Goal: Transaction & Acquisition: Obtain resource

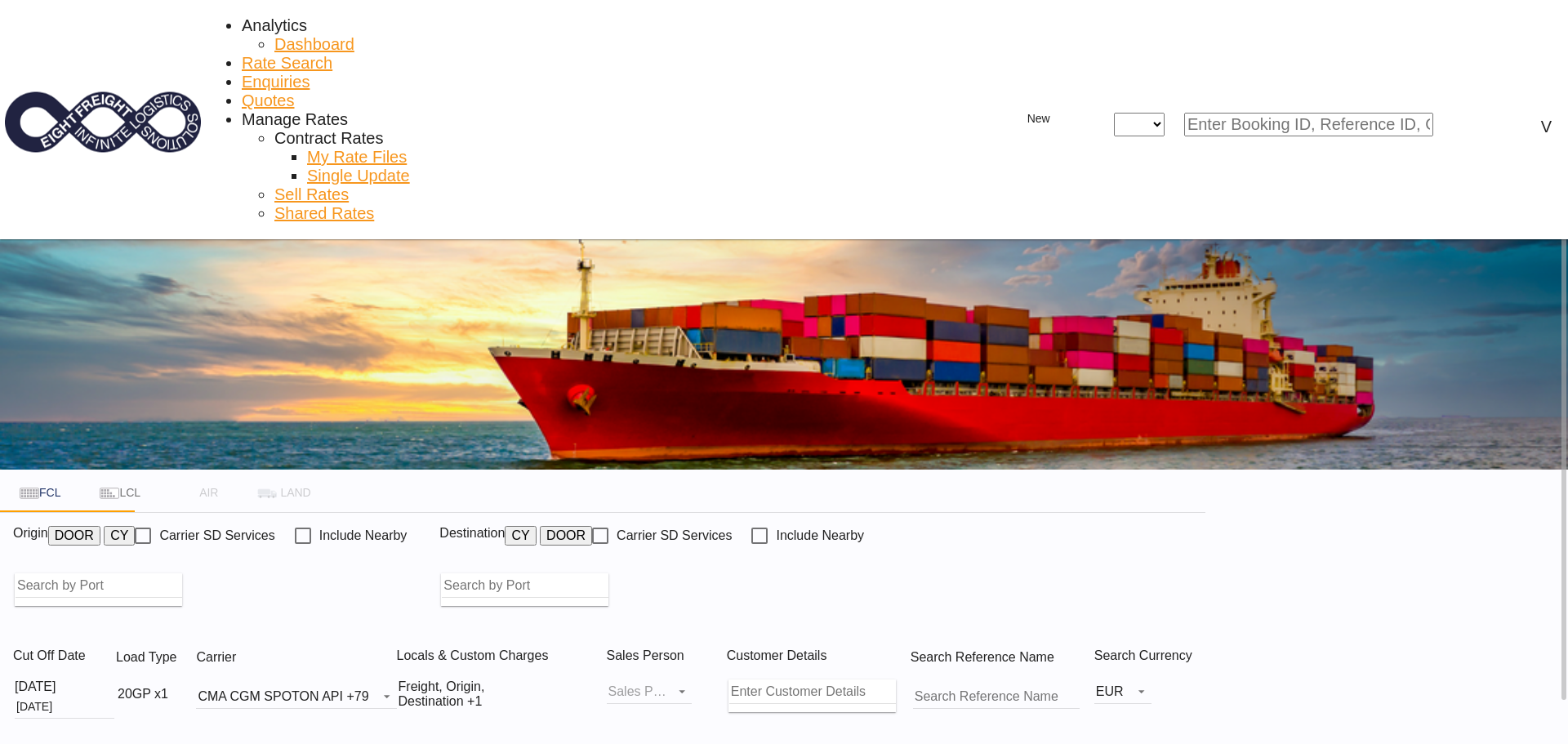
type input "Ho Chi Minh City ([GEOGRAPHIC_DATA]), VNSGN"
type input "[GEOGRAPHIC_DATA], [GEOGRAPHIC_DATA]"
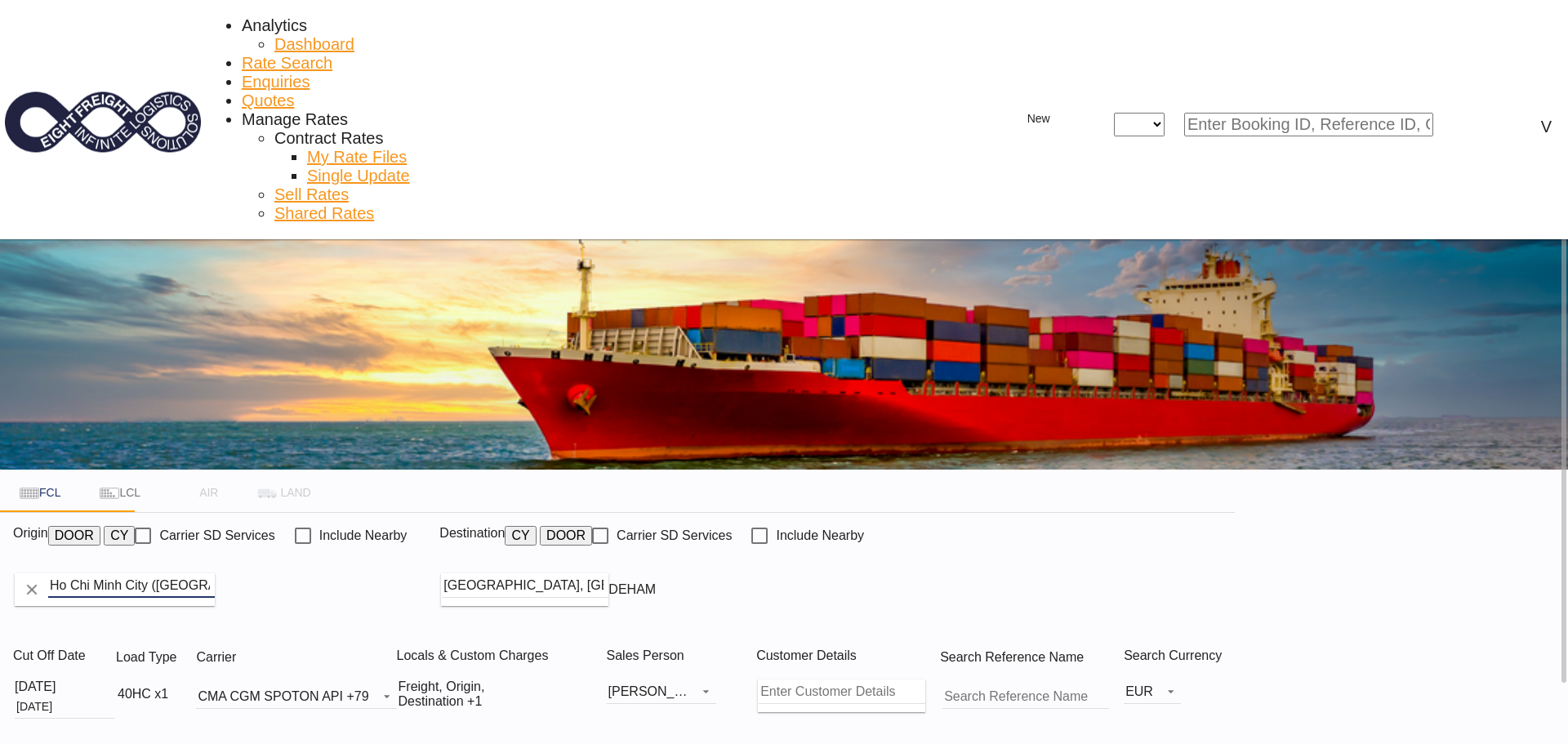
drag, startPoint x: 236, startPoint y: 343, endPoint x: 199, endPoint y: 341, distance: 37.1
click at [199, 573] on input "Ho Chi Minh City ([GEOGRAPHIC_DATA]), VNSGN" at bounding box center [131, 585] width 167 height 25
drag, startPoint x: 371, startPoint y: 346, endPoint x: 134, endPoint y: 340, distance: 237.1
click at [134, 340] on div "FCL LCL AIR LAND FCL LCL AIR LAND Origin DOOR CY Carrier SD Services Include Ne…" at bounding box center [784, 595] width 1568 height 712
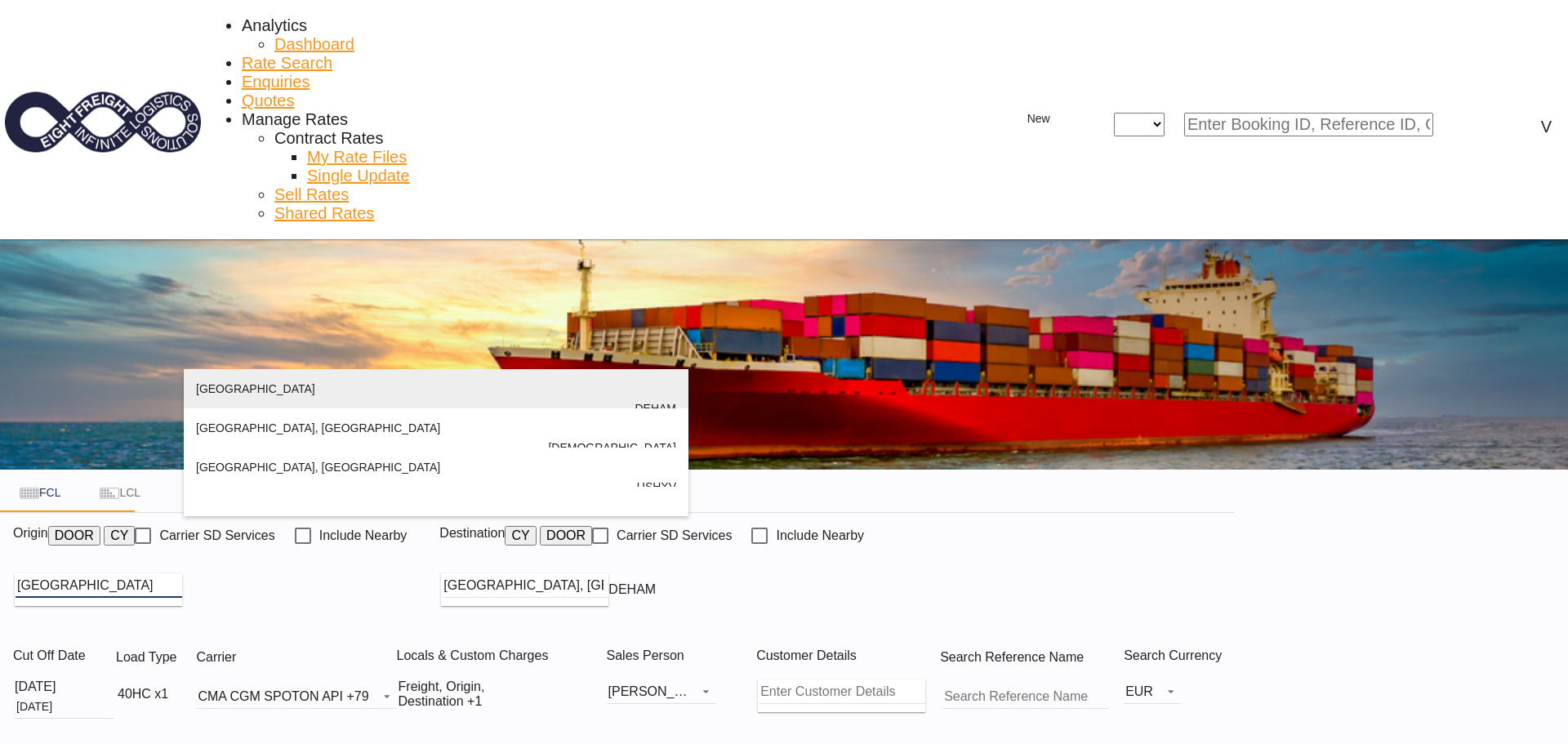
click at [236, 397] on div "[GEOGRAPHIC_DATA] [GEOGRAPHIC_DATA] DEHAM" at bounding box center [436, 408] width 481 height 78
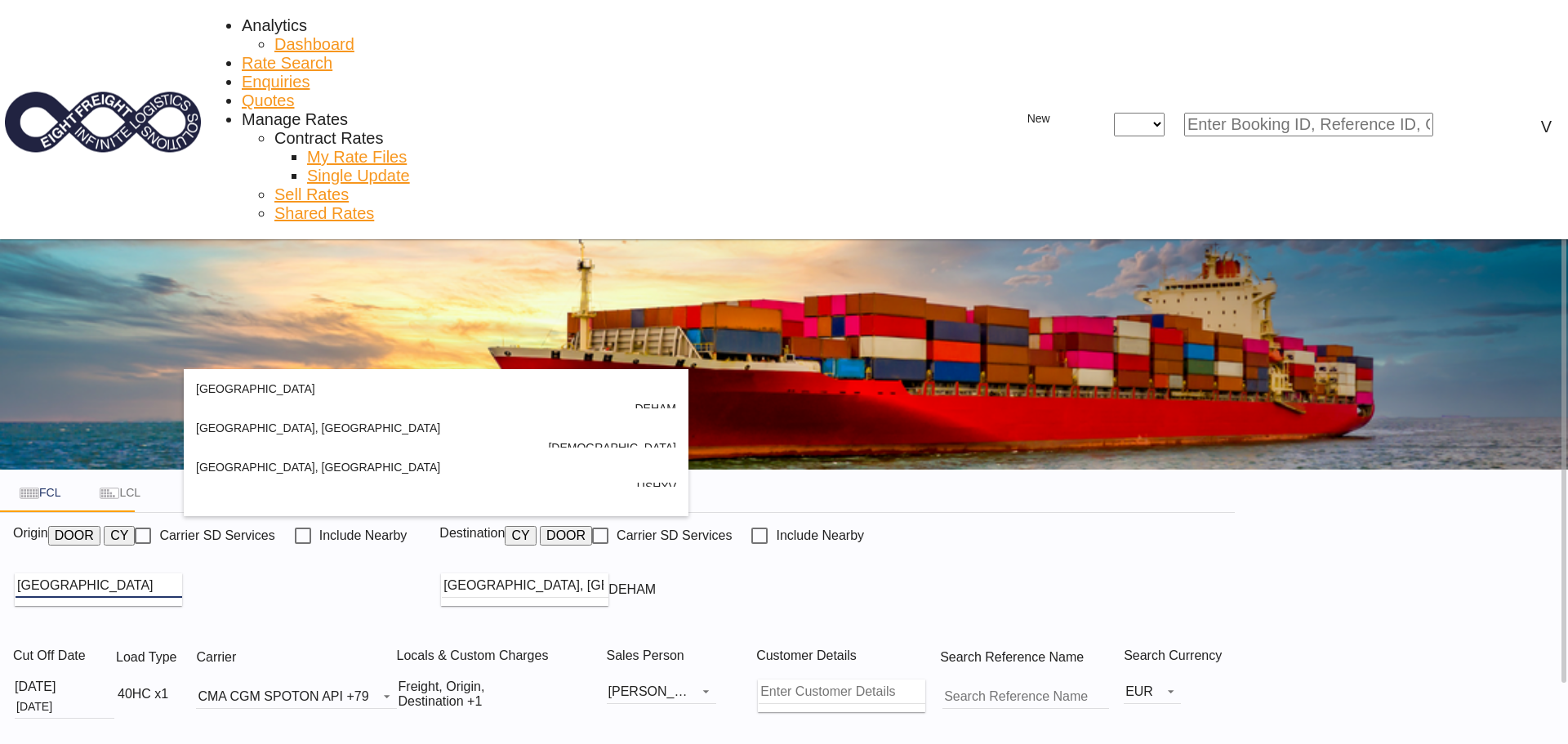
type input "[GEOGRAPHIC_DATA], [GEOGRAPHIC_DATA]"
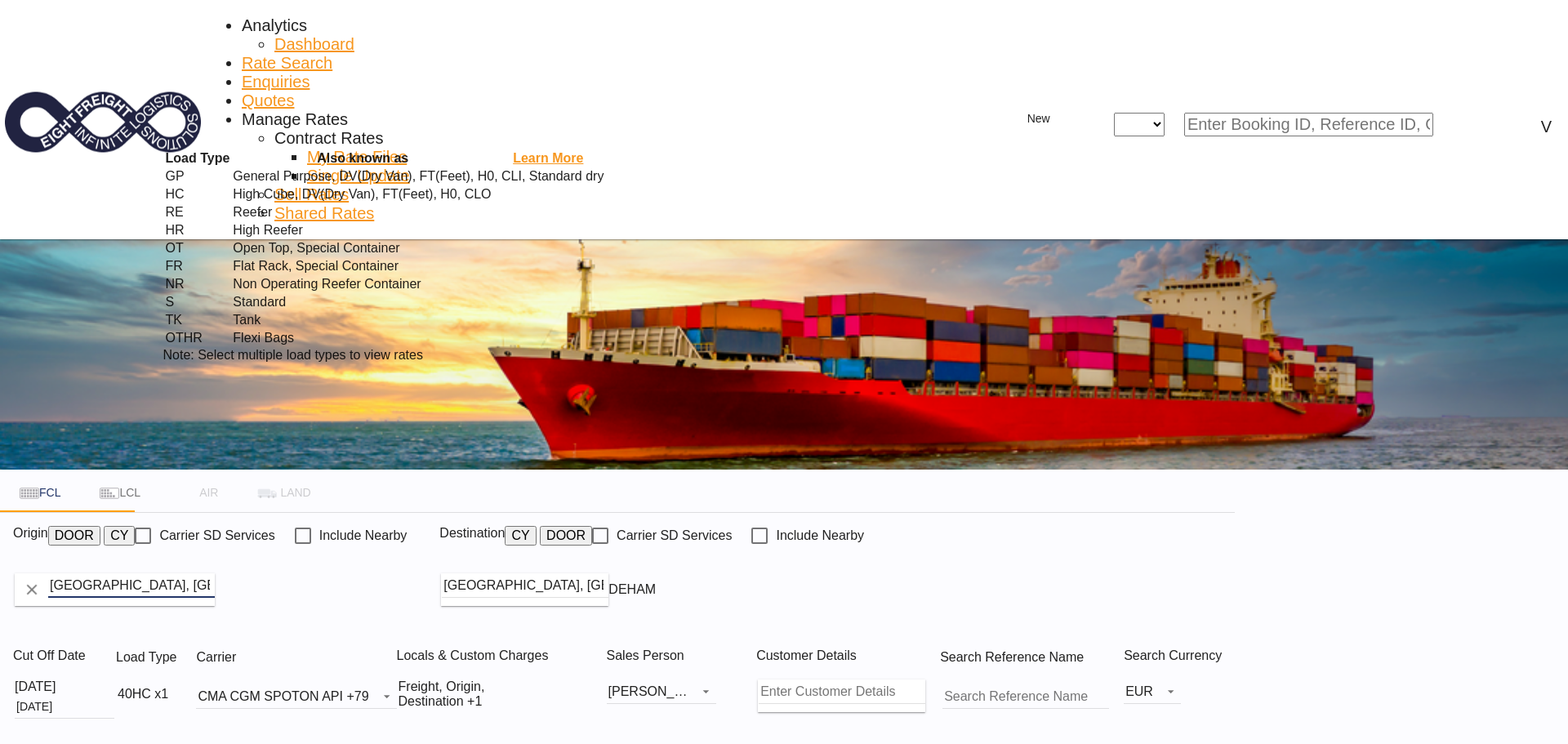
click at [613, 496] on div "Load Type Also known as Learn More GP General Purpose, DV(Dry Van), FT(Feet), H…" at bounding box center [784, 372] width 1568 height 744
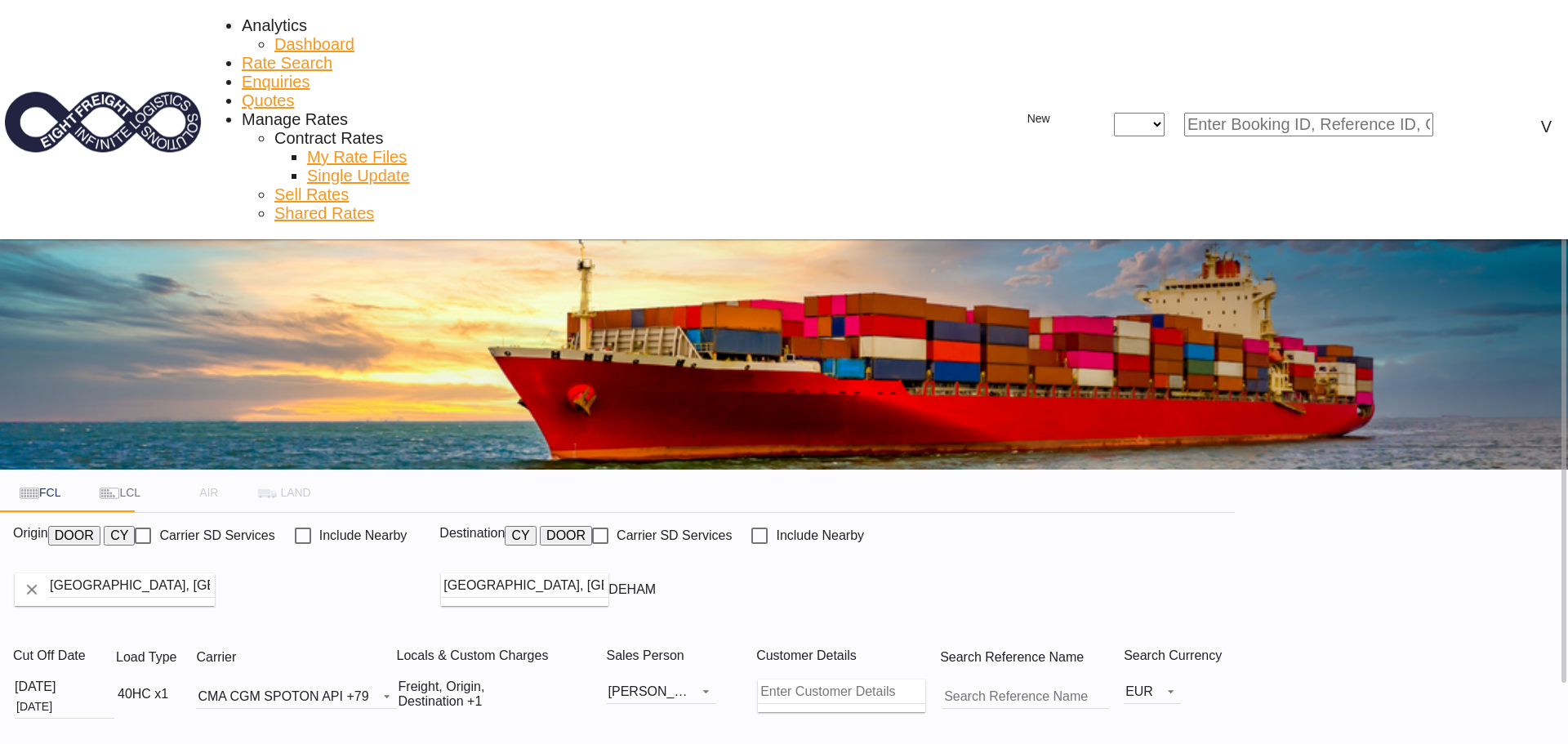
click at [188, 684] on md-icon "icon-chevron-down" at bounding box center [178, 694] width 20 height 20
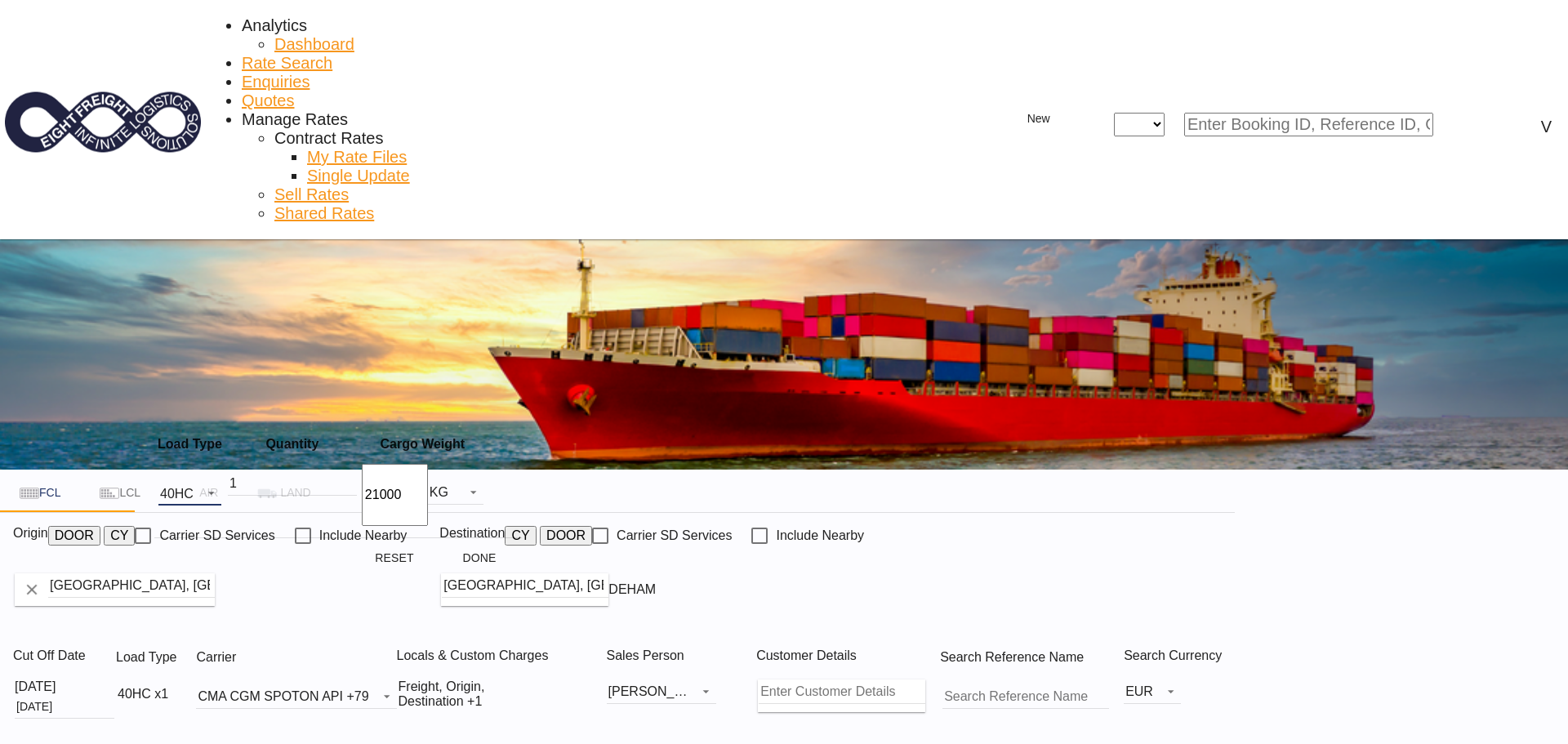
click at [217, 485] on span "Choose: \a40HC" at bounding box center [207, 491] width 20 height 12
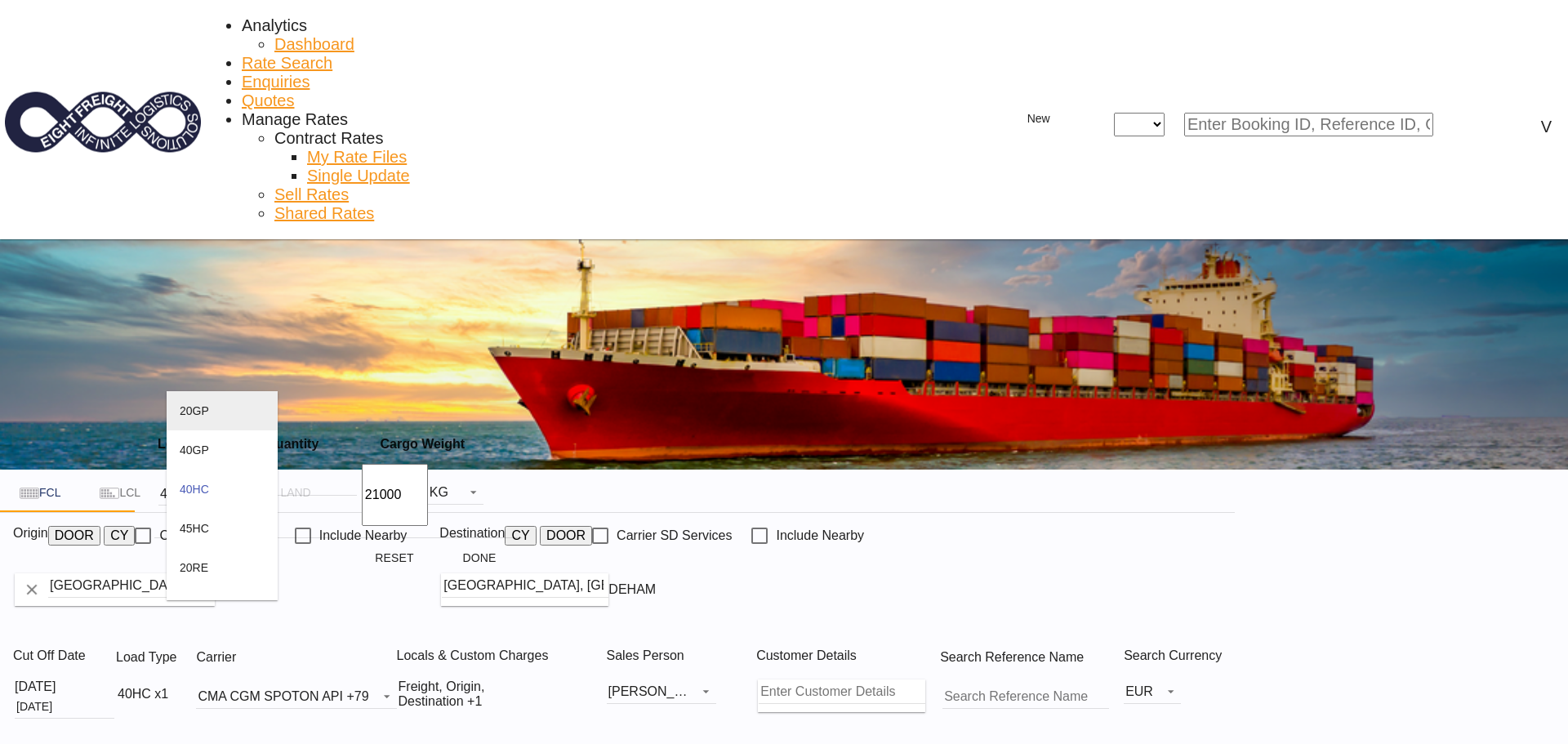
click at [193, 414] on div "20GP" at bounding box center [194, 410] width 29 height 13
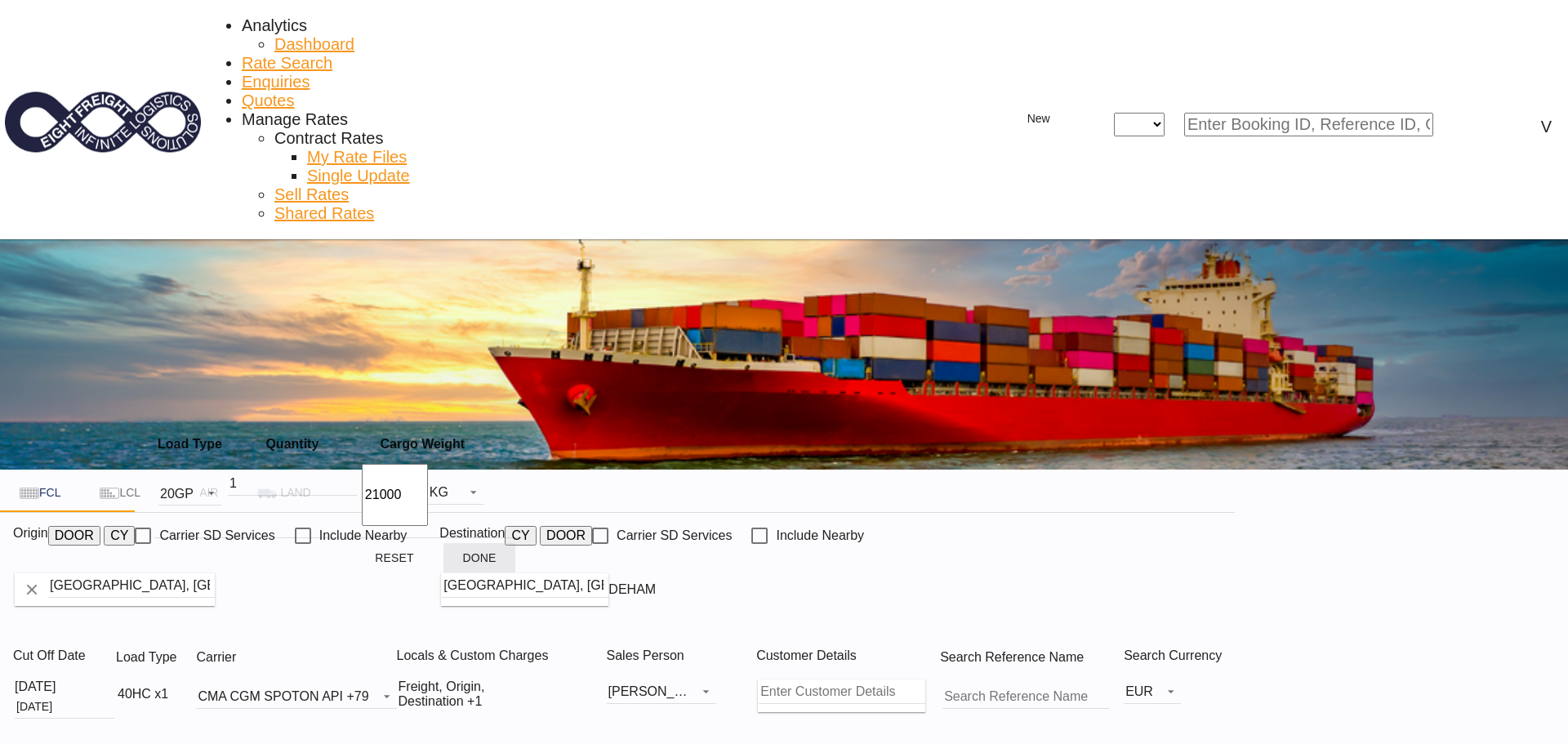
click at [468, 550] on button "Done" at bounding box center [479, 558] width 72 height 29
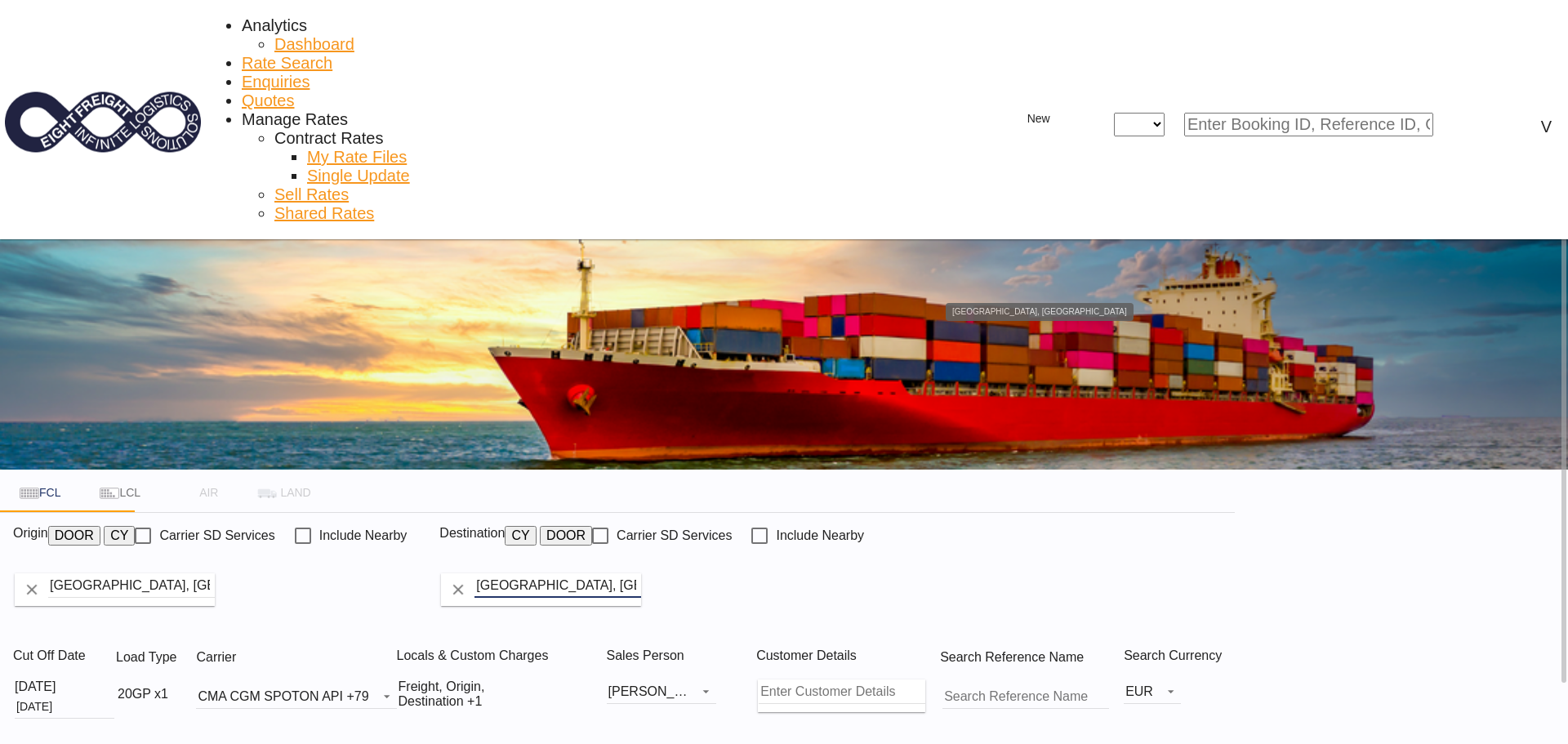
drag, startPoint x: 849, startPoint y: 344, endPoint x: 666, endPoint y: 348, distance: 183.0
click at [666, 513] on div "Origin DOOR CY Carrier SD Services Include Nearby [GEOGRAPHIC_DATA], DEHAM Dest…" at bounding box center [617, 573] width 1235 height 123
drag, startPoint x: 889, startPoint y: 347, endPoint x: 731, endPoint y: 341, distance: 158.1
click at [731, 571] on md-input-container "[GEOGRAPHIC_DATA], [GEOGRAPHIC_DATA]" at bounding box center [663, 589] width 447 height 36
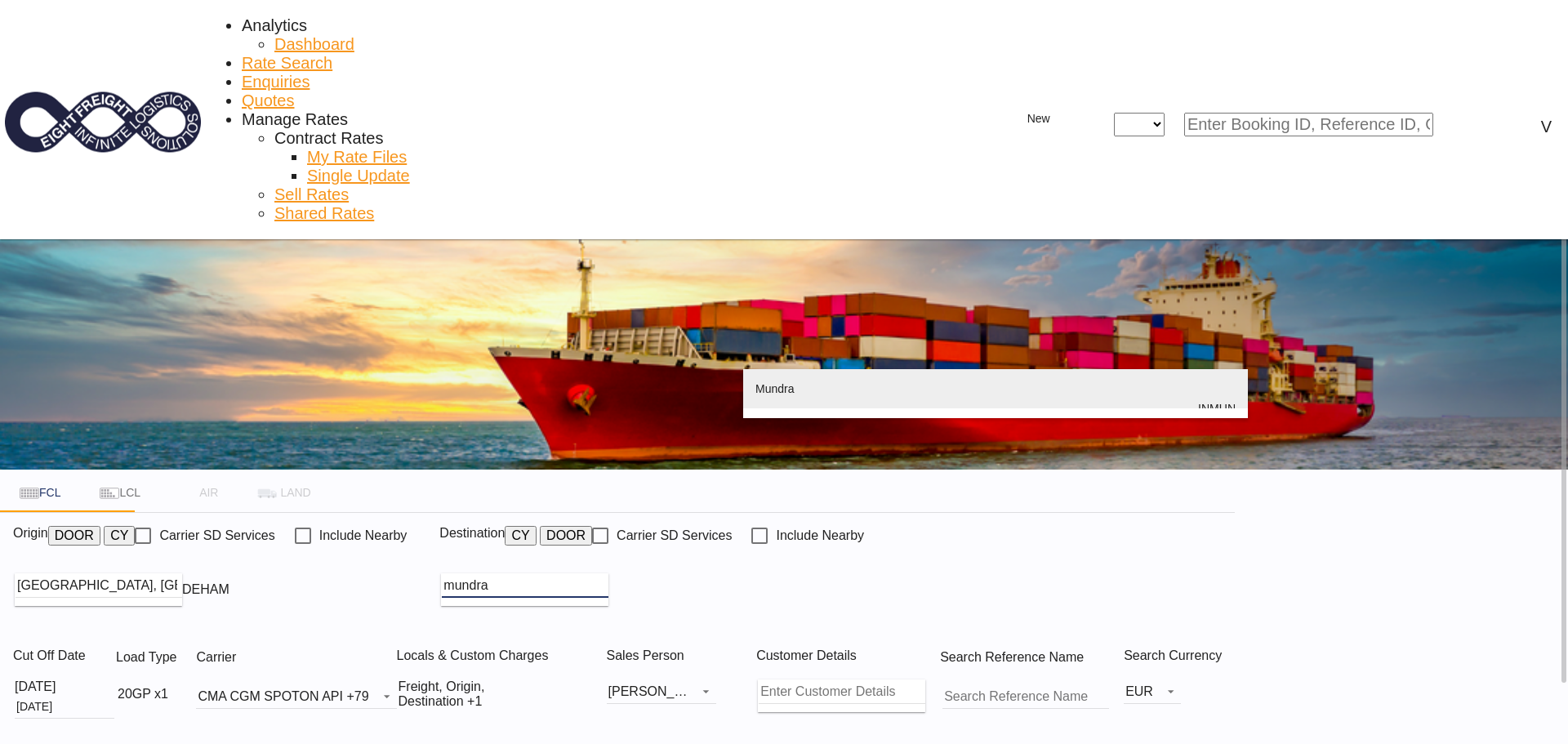
click at [764, 380] on div "Mundra [GEOGRAPHIC_DATA] INMUN" at bounding box center [995, 408] width 481 height 78
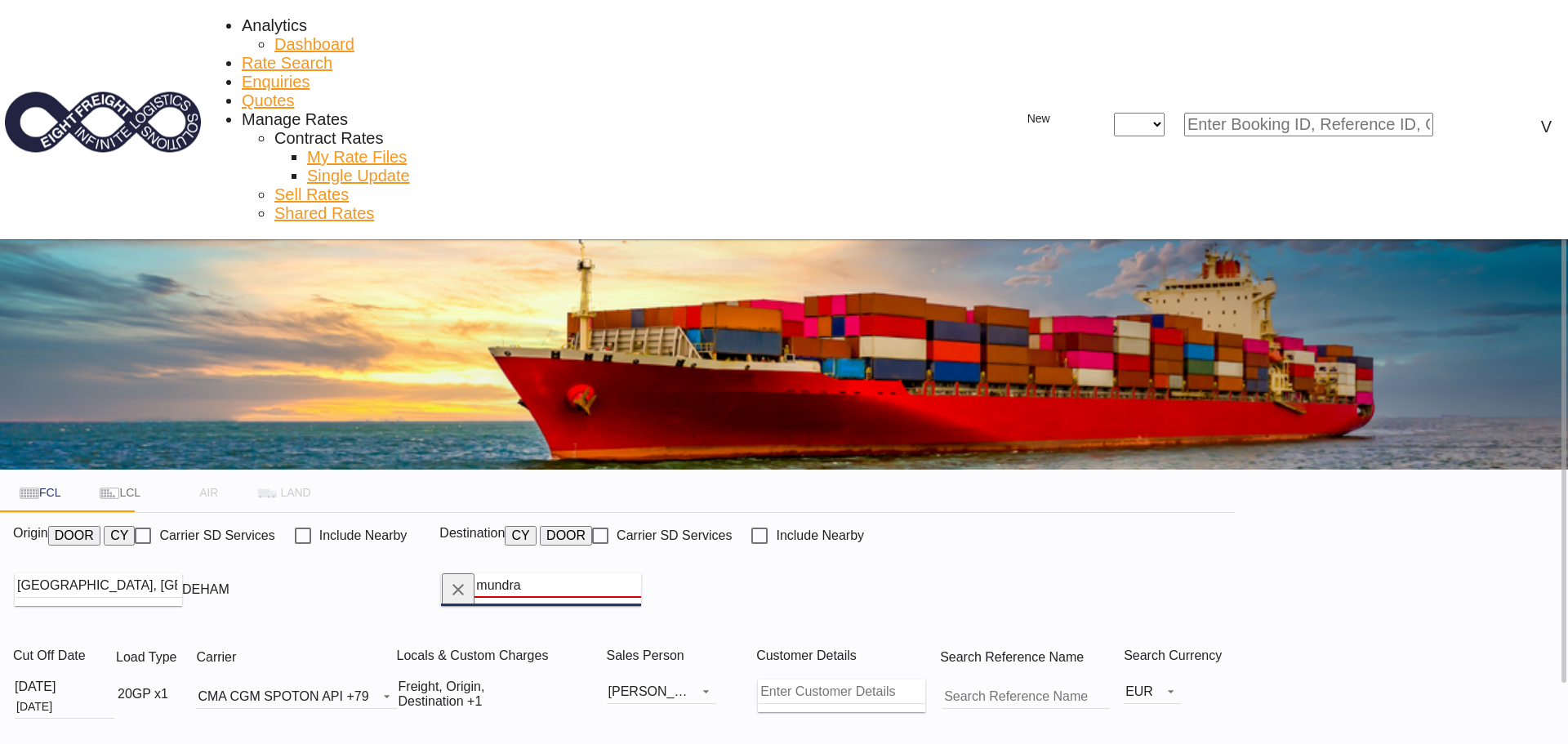
type input "Mundra, INMUN"
type input "DEHAM to INMUN / [DATE]"
